Goal: Task Accomplishment & Management: Manage account settings

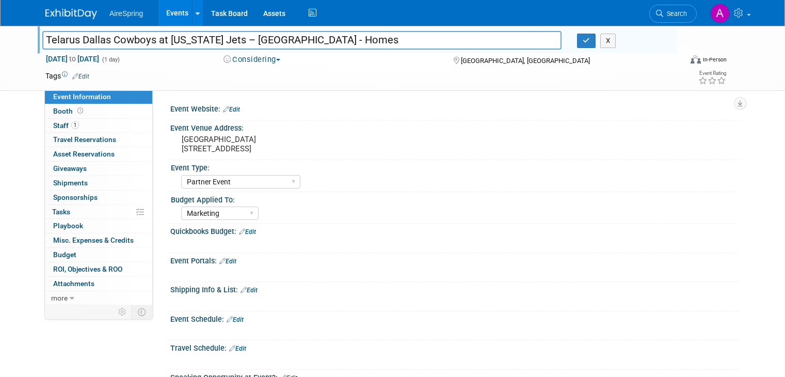
select select "Partner Event"
select select "Marketing"
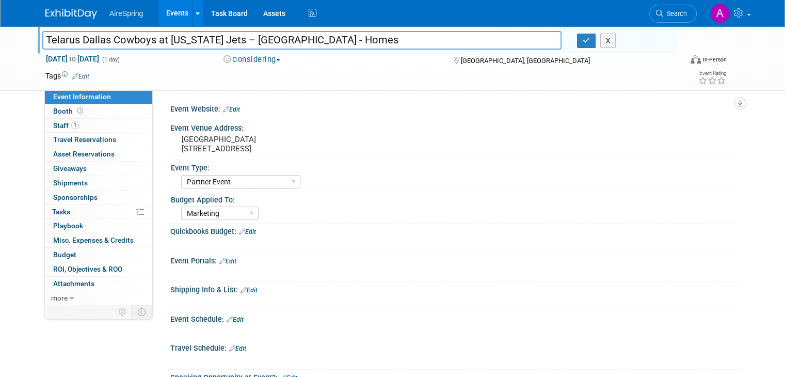
click at [594, 40] on button "button" at bounding box center [586, 41] width 19 height 14
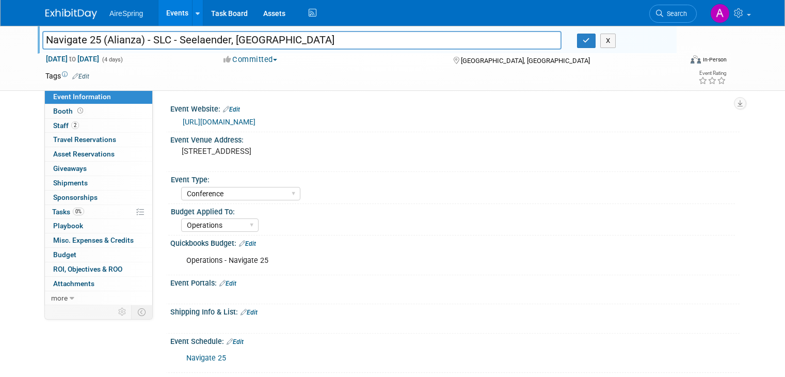
select select "Conference"
select select "Operations"
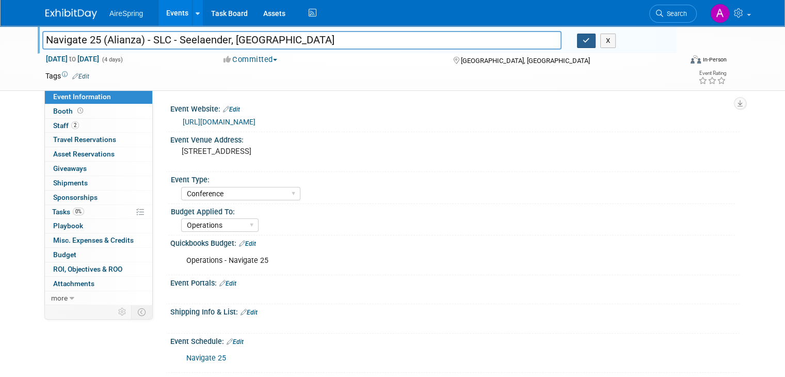
click at [590, 41] on icon "button" at bounding box center [585, 40] width 7 height 7
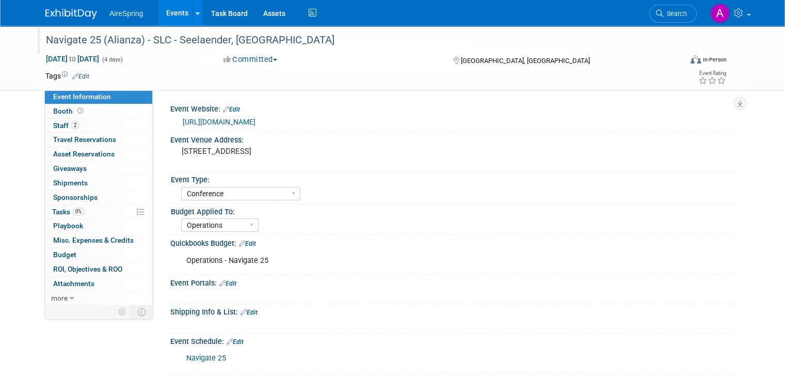
click at [500, 8] on div "AireSpring Events Add Event Bulk Upload Events Shareable Event Boards Recently …" at bounding box center [392, 13] width 694 height 26
